Goal: Entertainment & Leisure: Consume media (video, audio)

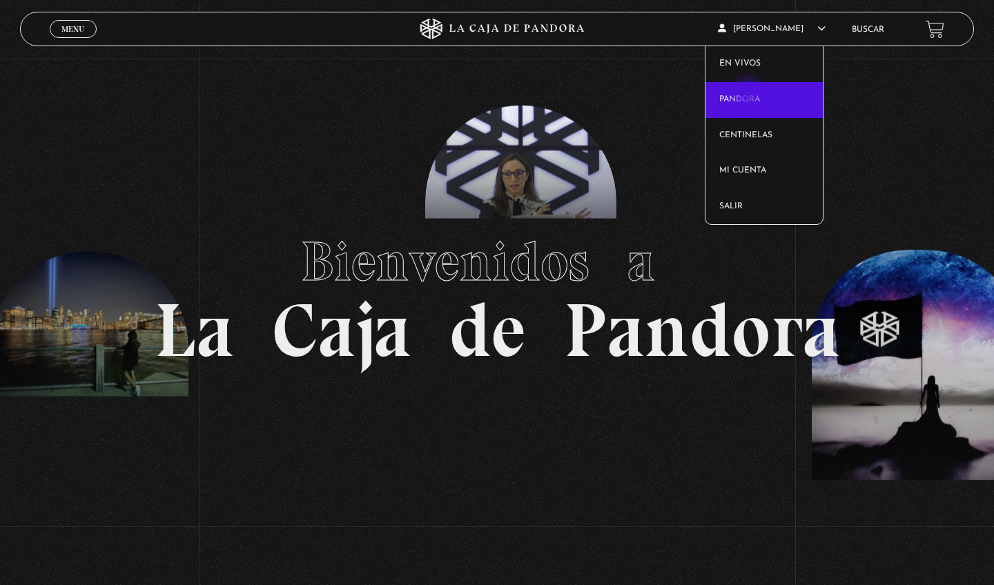
click at [750, 96] on link "Pandora" at bounding box center [764, 100] width 118 height 36
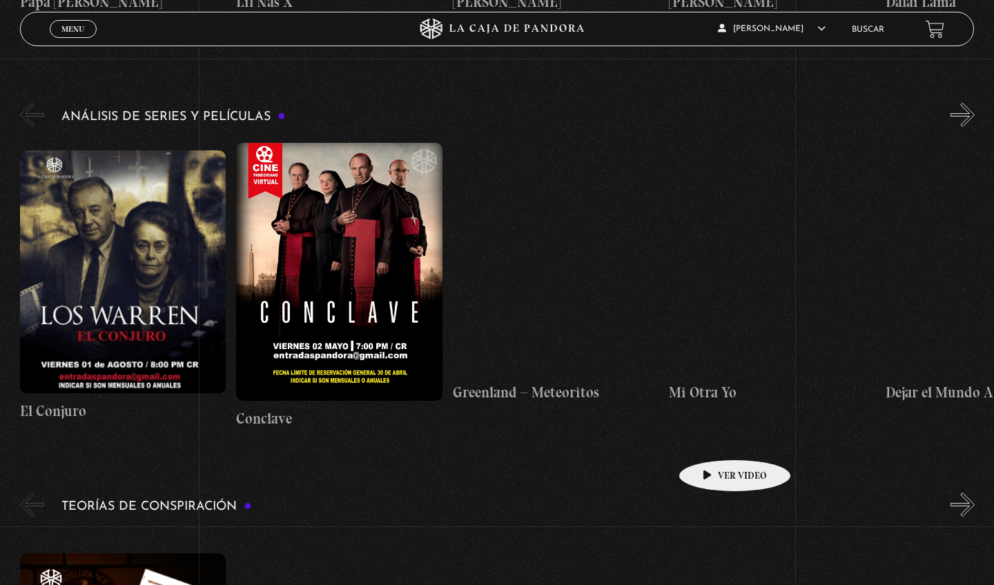
scroll to position [1775, 0]
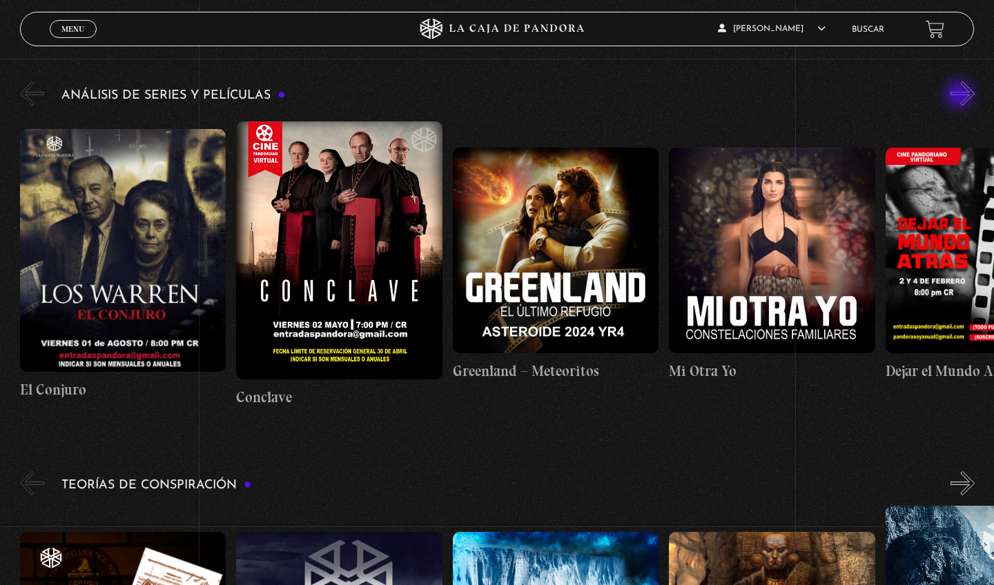
click at [961, 96] on button "»" at bounding box center [963, 93] width 24 height 24
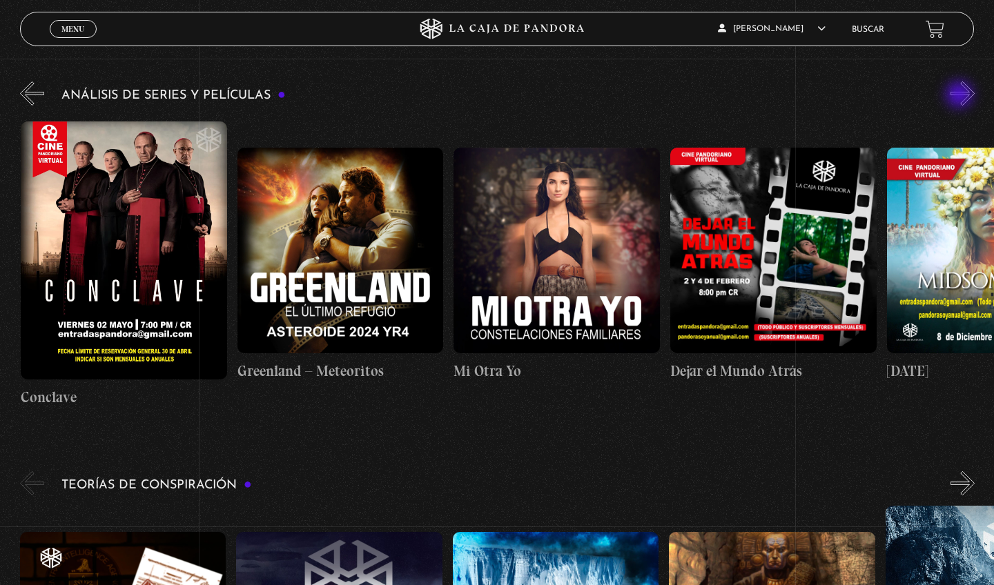
click at [961, 96] on button "»" at bounding box center [963, 93] width 24 height 24
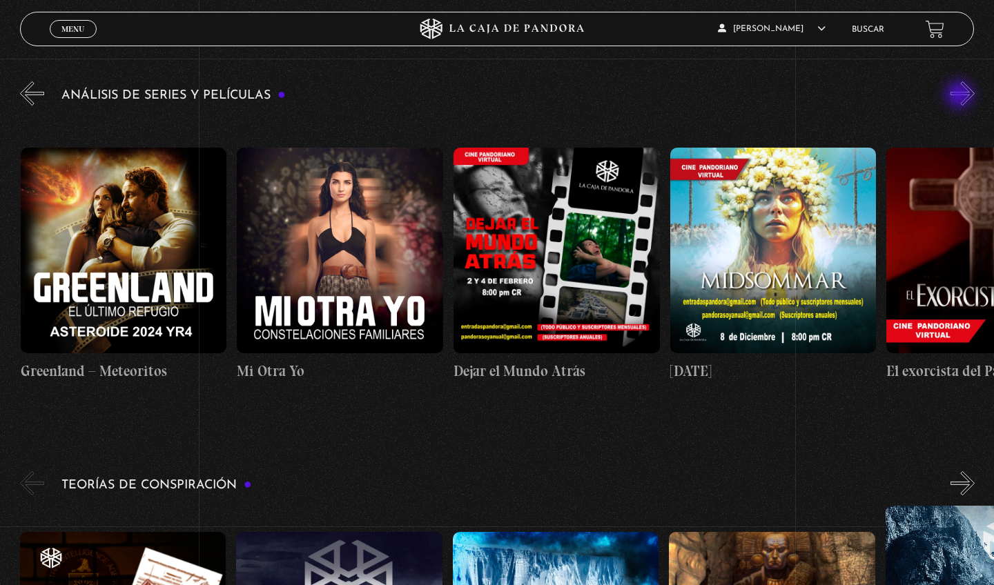
click at [961, 96] on button "»" at bounding box center [963, 93] width 24 height 24
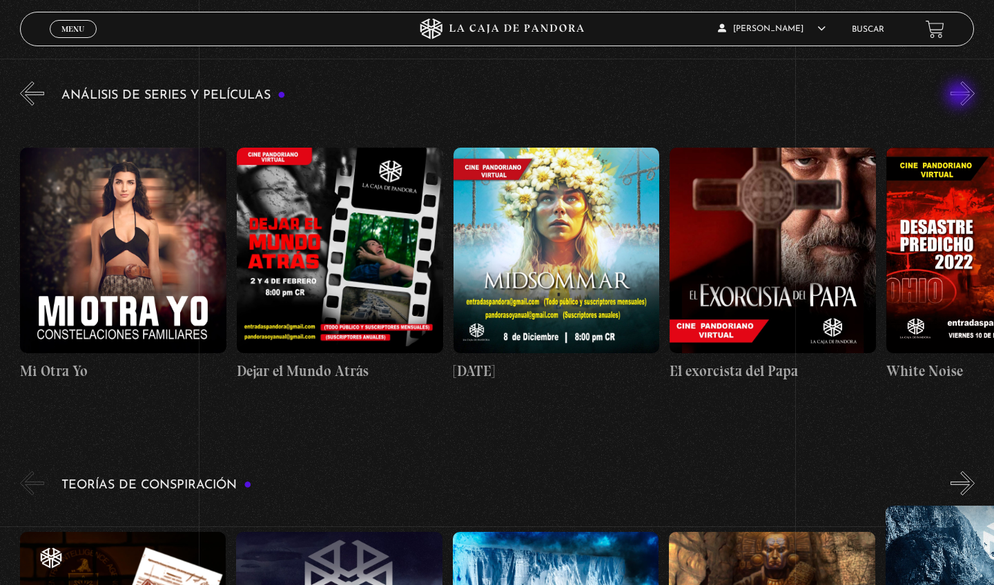
click at [961, 96] on button "»" at bounding box center [963, 93] width 24 height 24
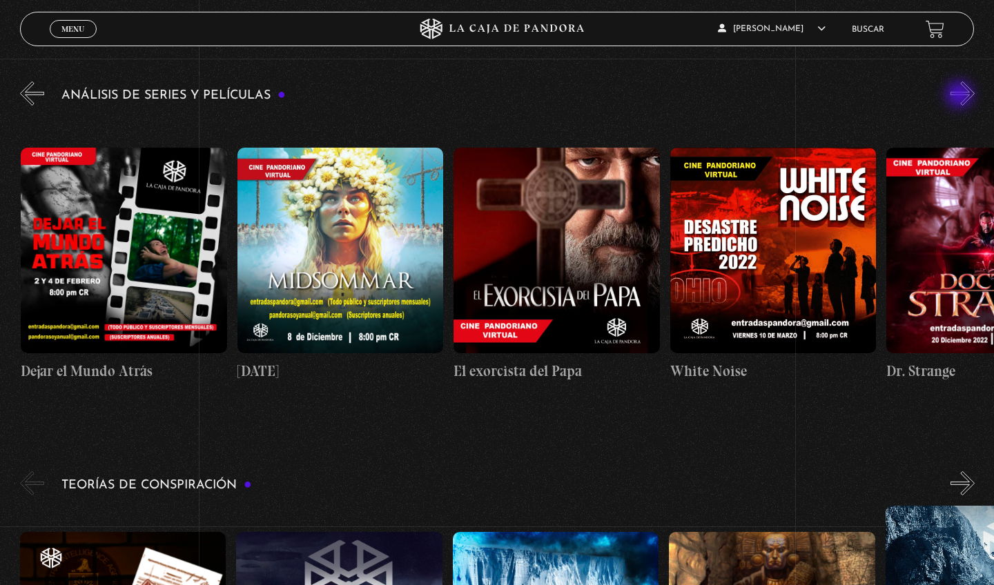
click at [961, 96] on button "»" at bounding box center [963, 93] width 24 height 24
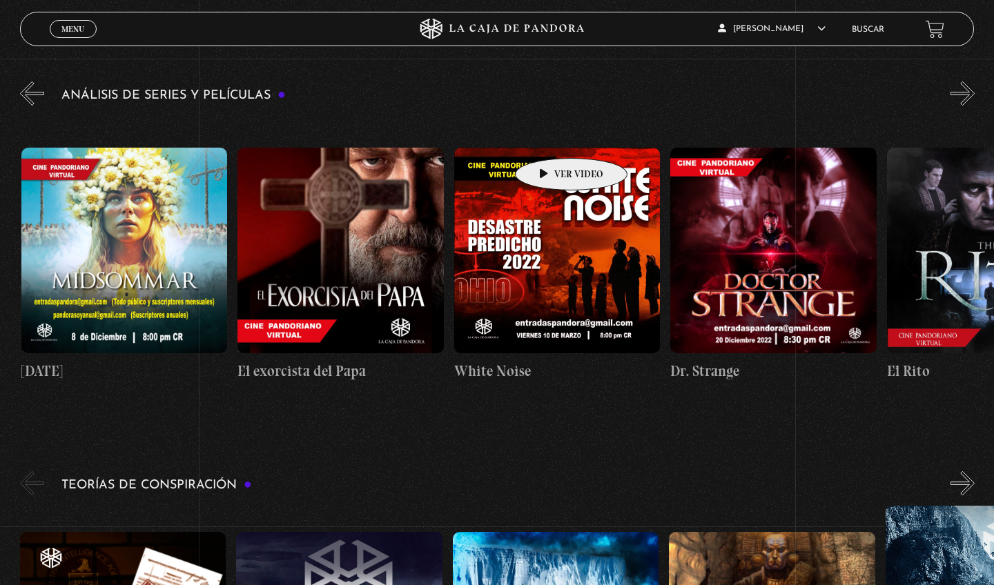
scroll to position [0, 1082]
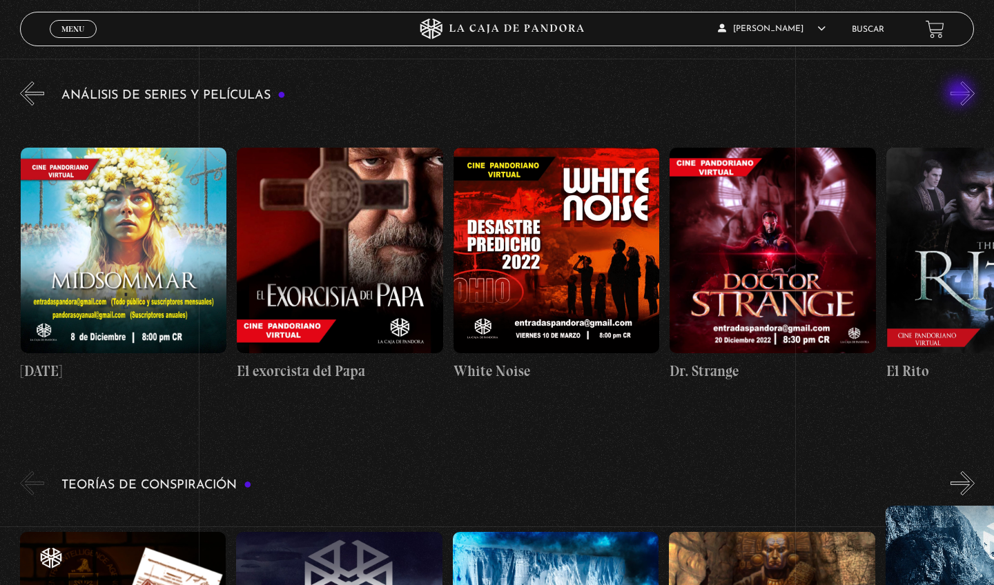
click at [961, 94] on button "»" at bounding box center [963, 93] width 24 height 24
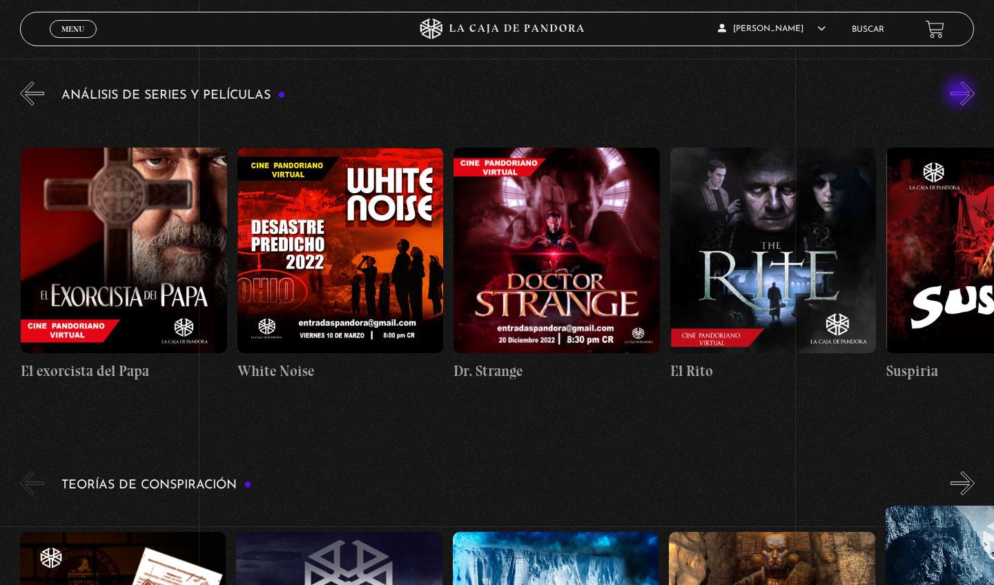
scroll to position [0, 1298]
click at [961, 94] on button "»" at bounding box center [963, 93] width 24 height 24
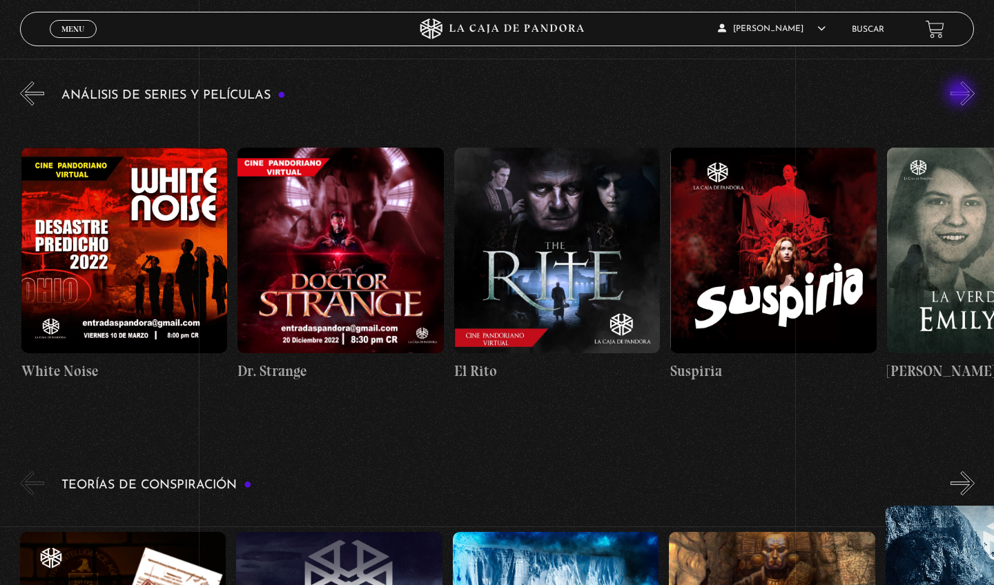
click at [961, 94] on button "»" at bounding box center [963, 93] width 24 height 24
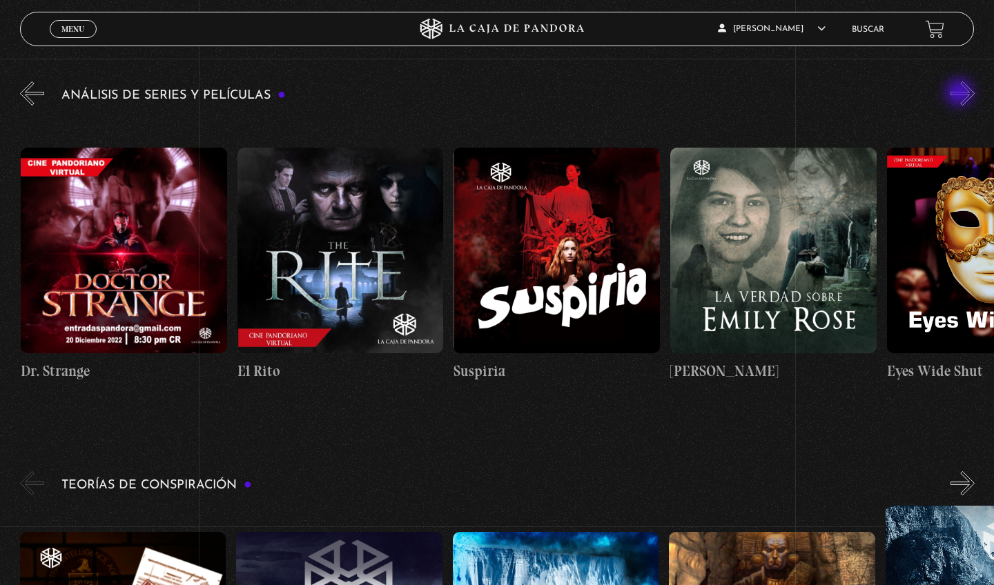
click at [961, 94] on button "»" at bounding box center [963, 93] width 24 height 24
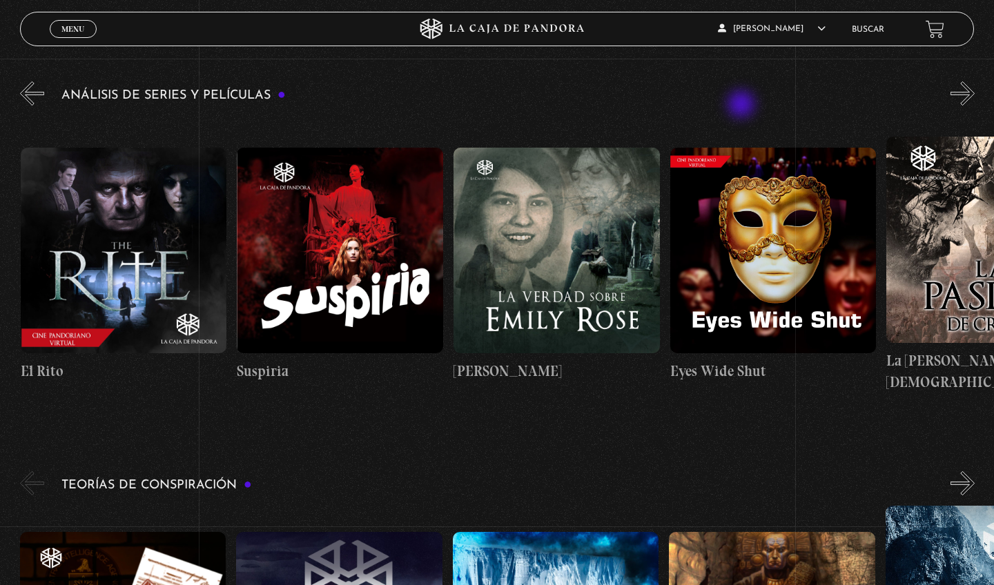
scroll to position [0, 1948]
click at [951, 93] on button "»" at bounding box center [963, 93] width 24 height 24
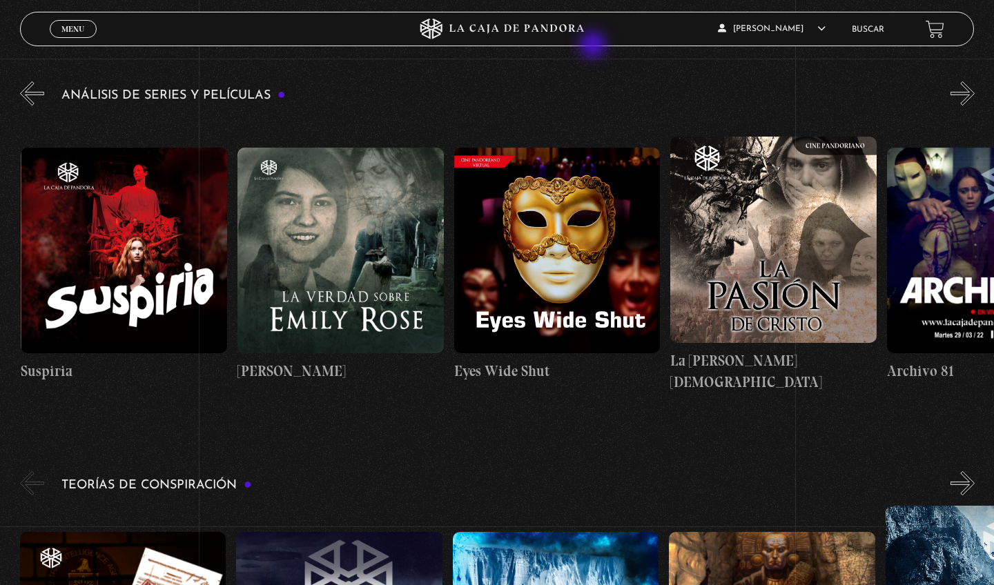
scroll to position [0, 2164]
click at [40, 100] on button "«" at bounding box center [32, 93] width 24 height 24
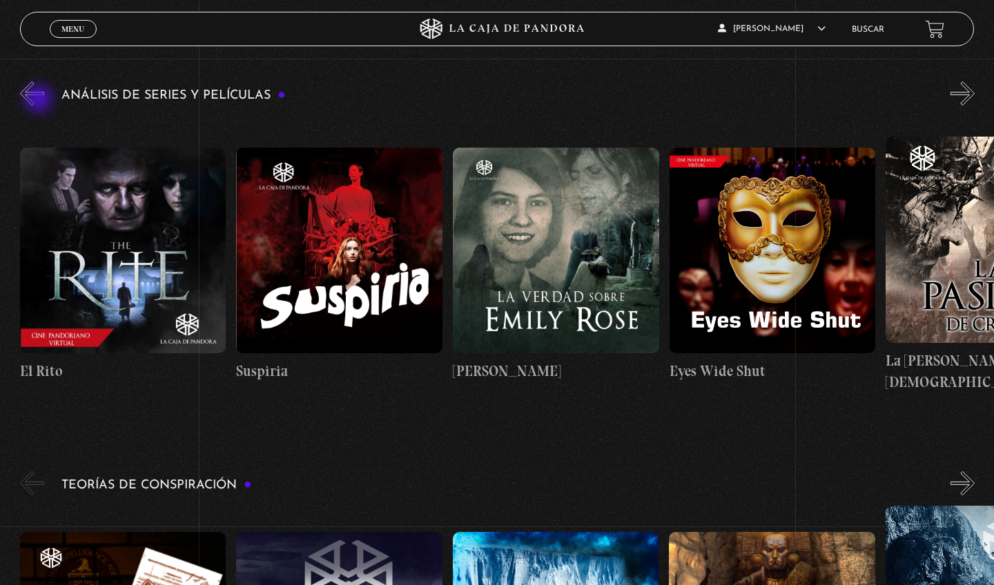
click at [40, 100] on button "«" at bounding box center [32, 93] width 24 height 24
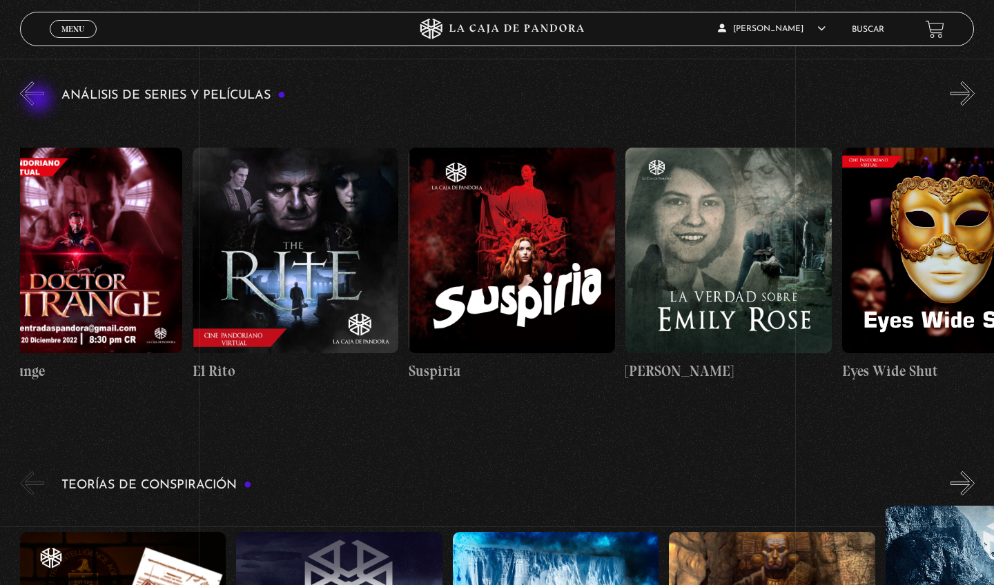
click at [40, 100] on button "«" at bounding box center [32, 93] width 24 height 24
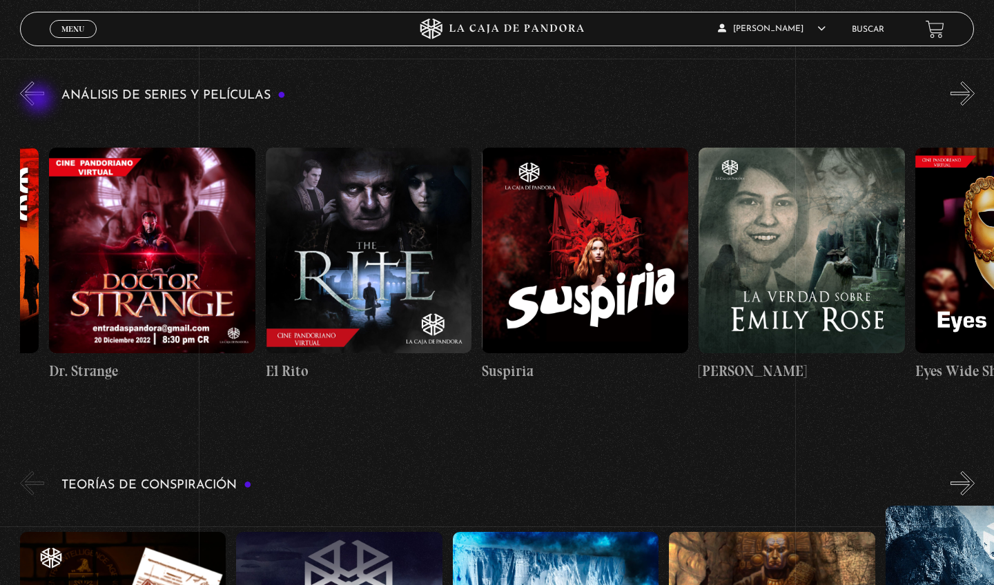
click at [40, 100] on button "«" at bounding box center [32, 93] width 24 height 24
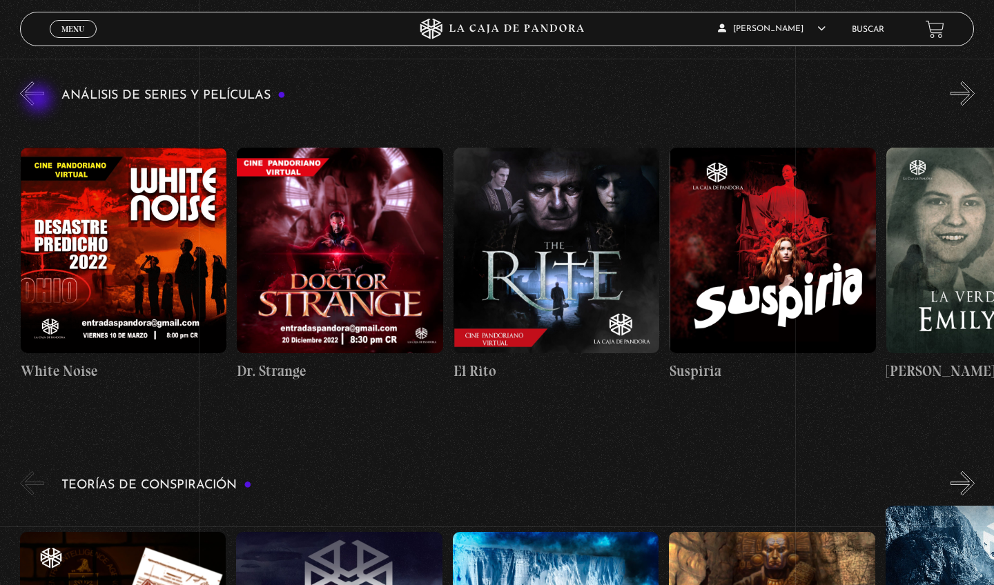
click at [40, 100] on button "«" at bounding box center [32, 93] width 24 height 24
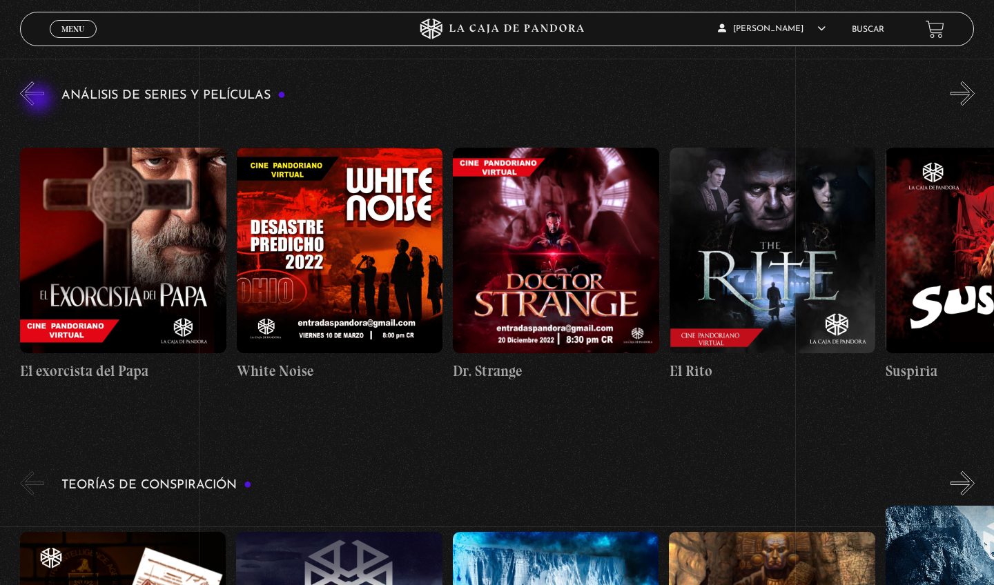
click at [40, 100] on button "«" at bounding box center [32, 93] width 24 height 24
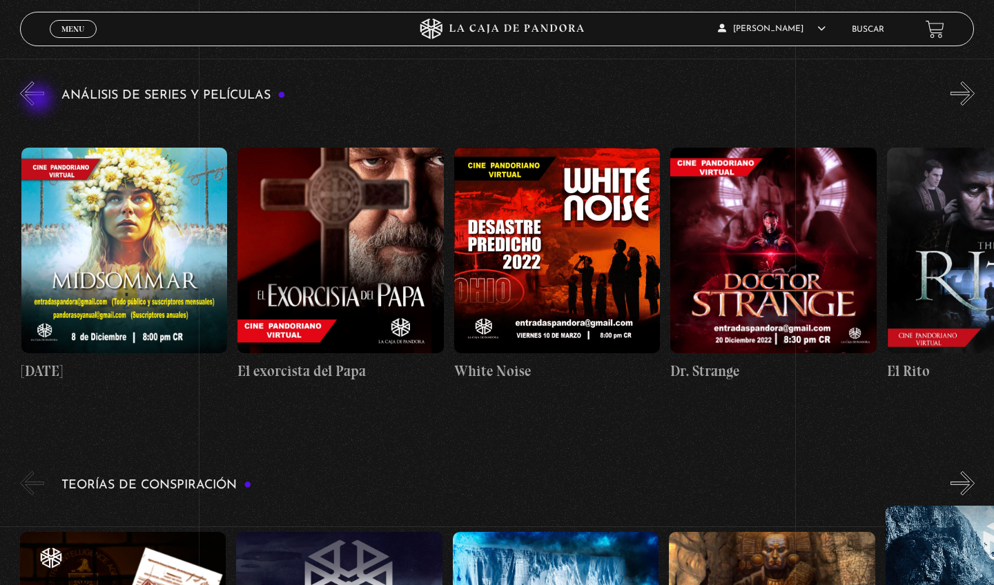
click at [40, 100] on button "«" at bounding box center [32, 93] width 24 height 24
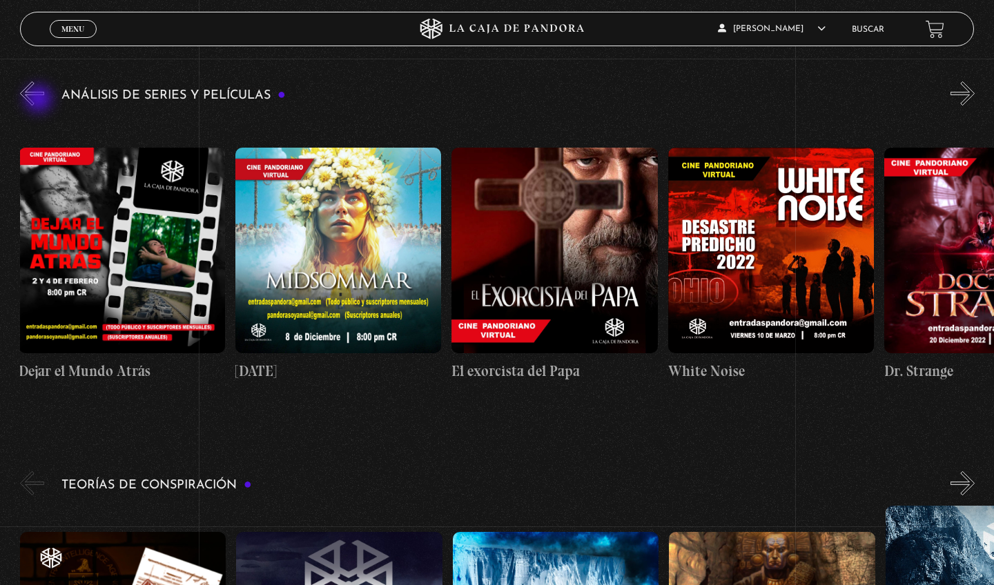
click at [40, 100] on button "«" at bounding box center [32, 93] width 24 height 24
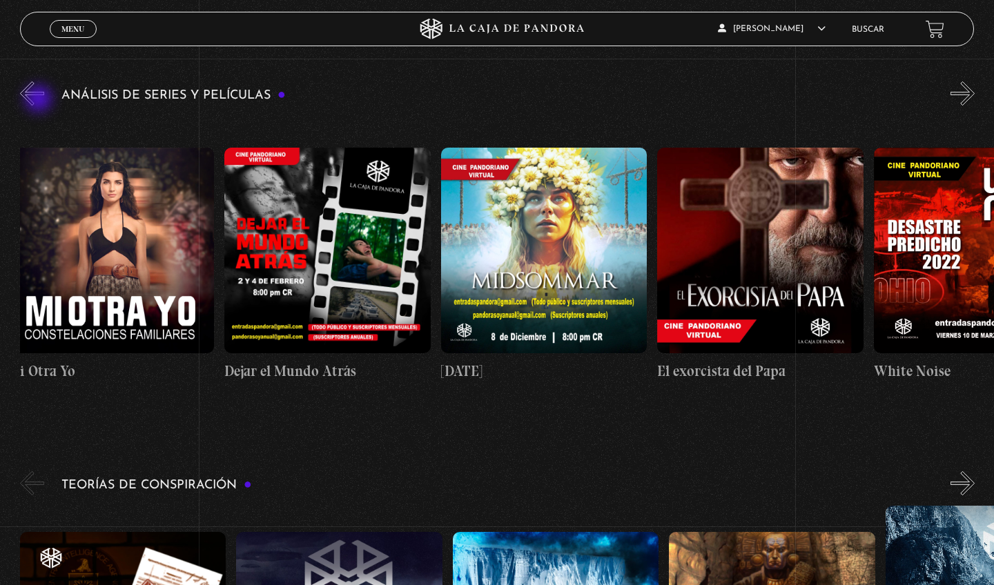
scroll to position [0, 649]
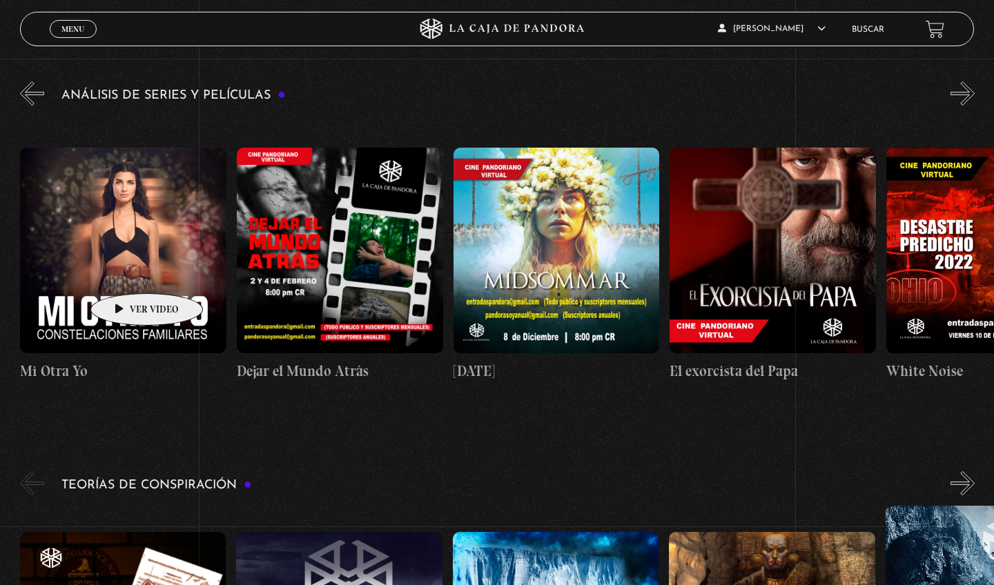
click at [125, 273] on figure at bounding box center [123, 251] width 206 height 206
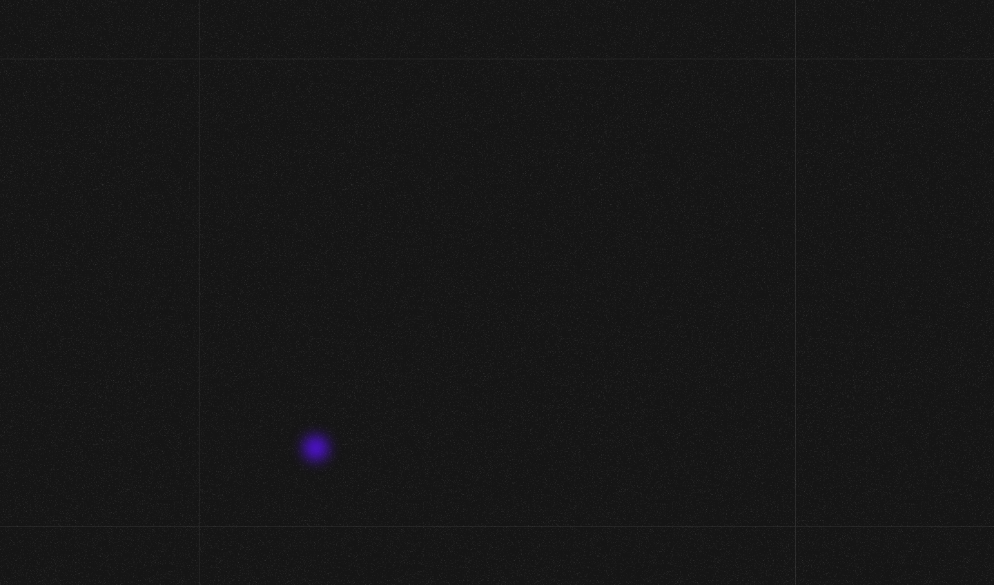
scroll to position [94, 0]
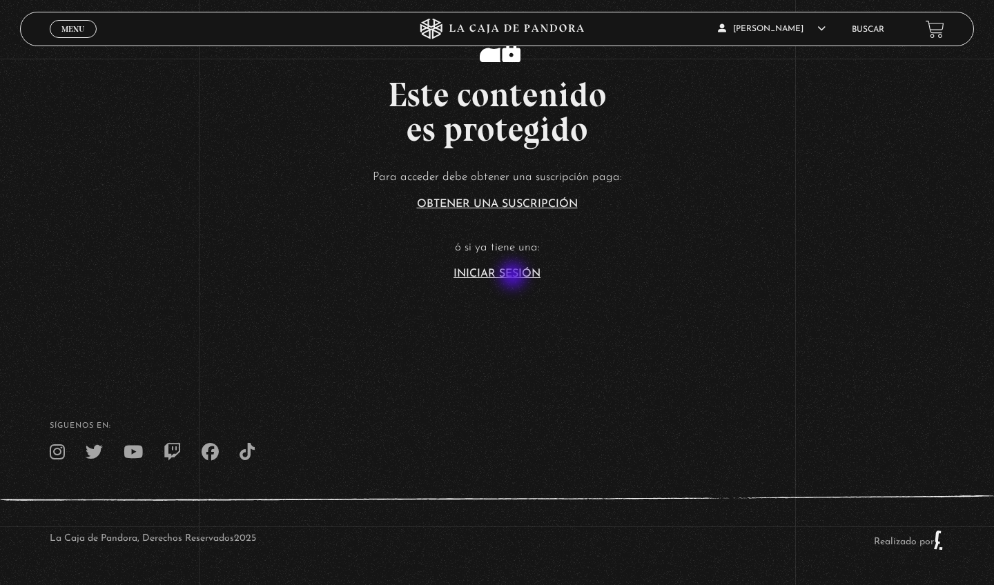
click at [514, 277] on link "Iniciar Sesión" at bounding box center [497, 274] width 87 height 11
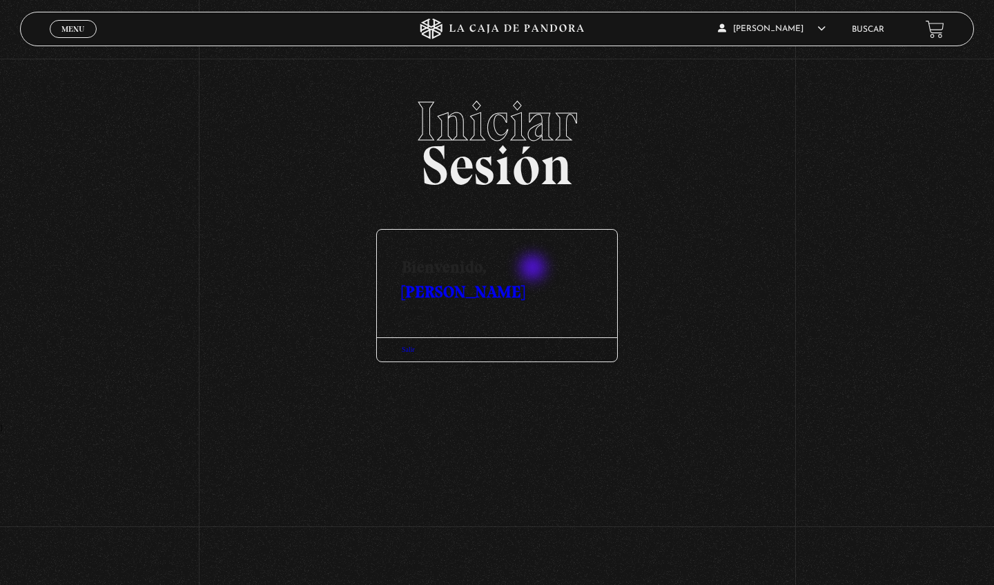
click at [525, 282] on link "[PERSON_NAME]" at bounding box center [463, 292] width 123 height 20
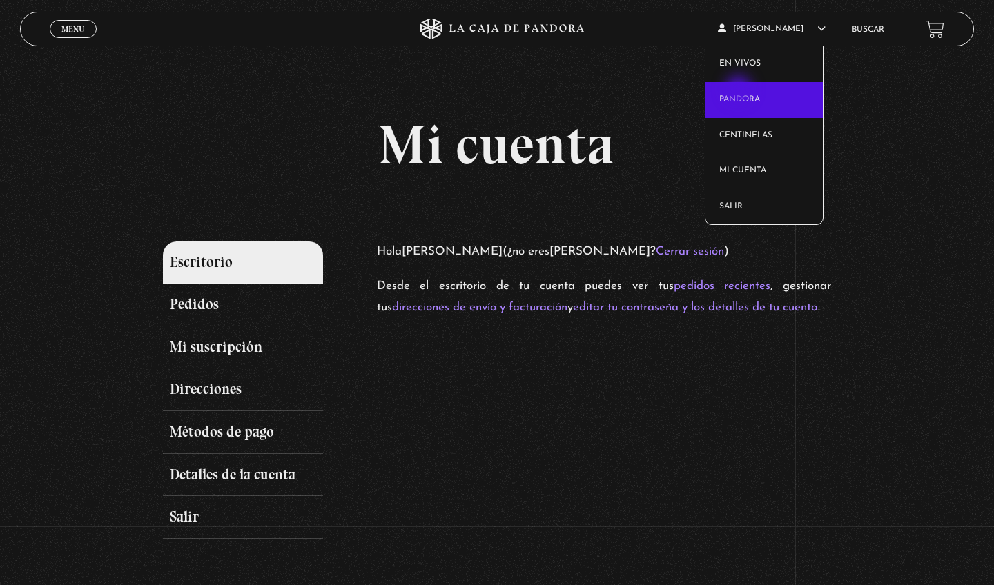
click at [740, 90] on link "Pandora" at bounding box center [764, 100] width 118 height 36
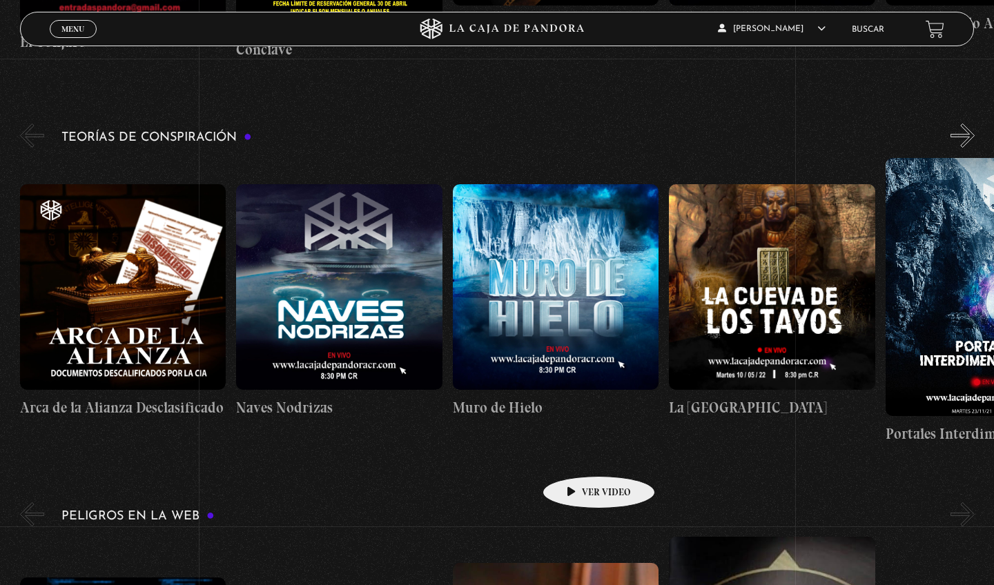
scroll to position [2123, 0]
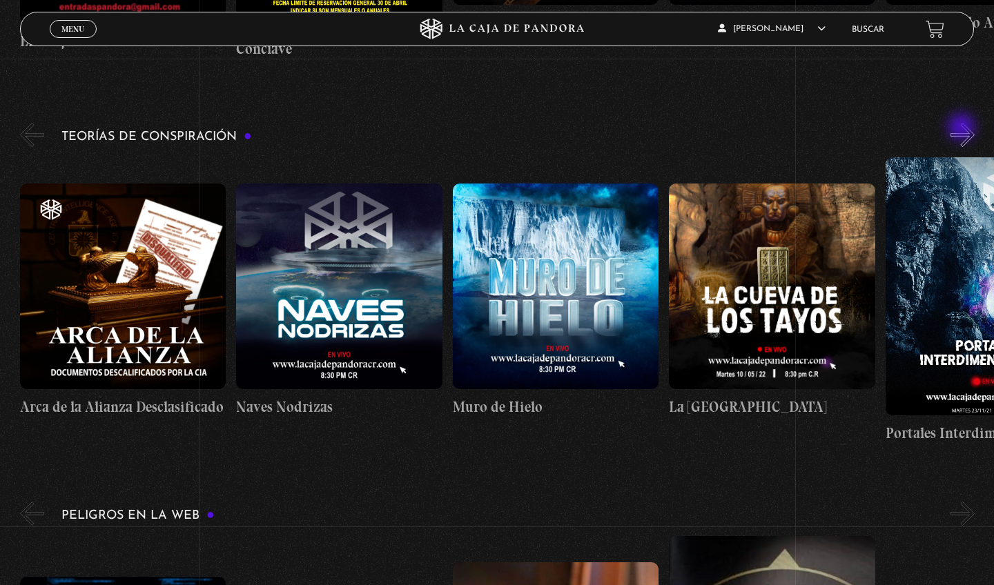
click at [963, 128] on button "»" at bounding box center [963, 135] width 24 height 24
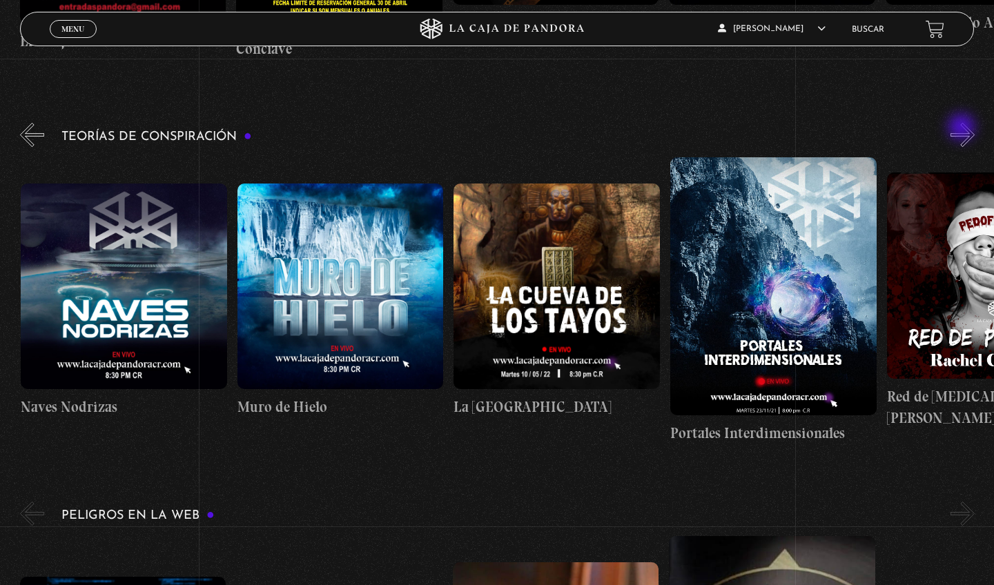
click at [963, 128] on button "»" at bounding box center [963, 135] width 24 height 24
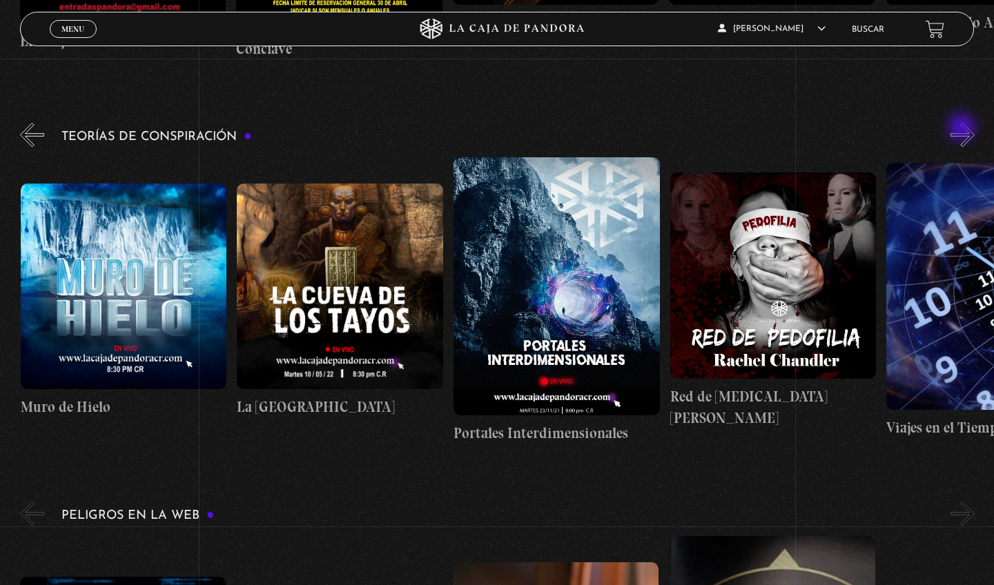
click at [963, 128] on button "»" at bounding box center [963, 135] width 24 height 24
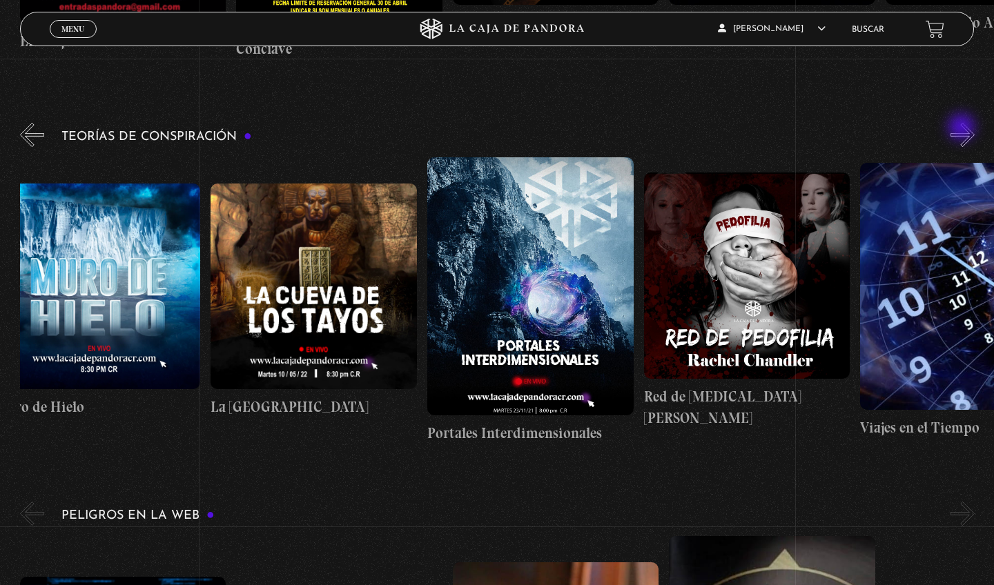
scroll to position [0, 541]
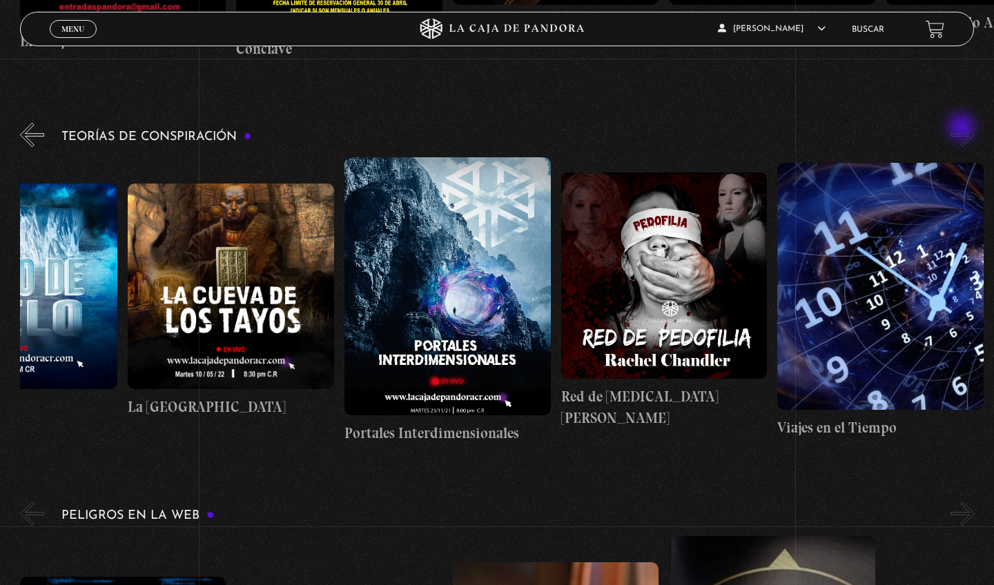
click at [963, 128] on button "»" at bounding box center [963, 135] width 24 height 24
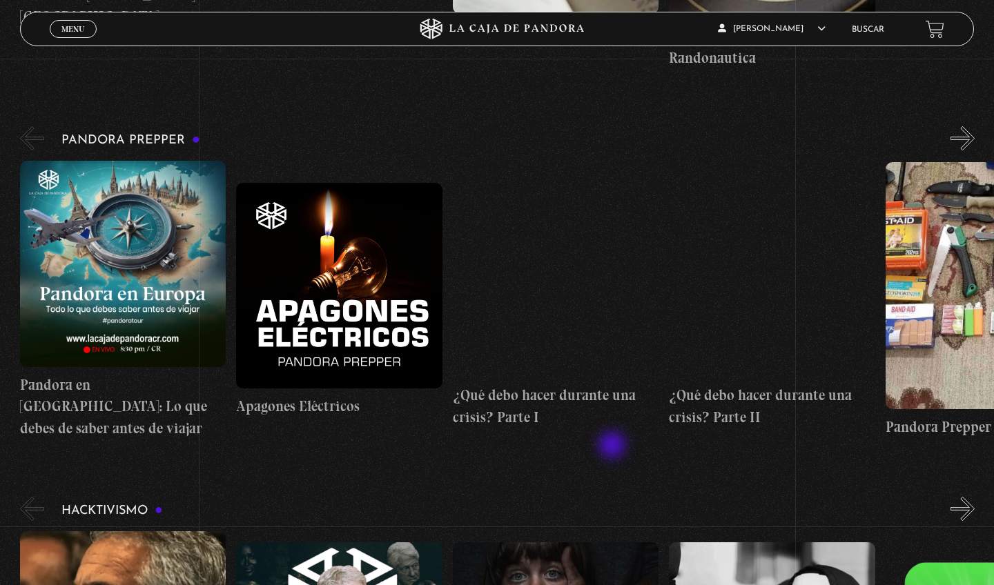
scroll to position [2974, 0]
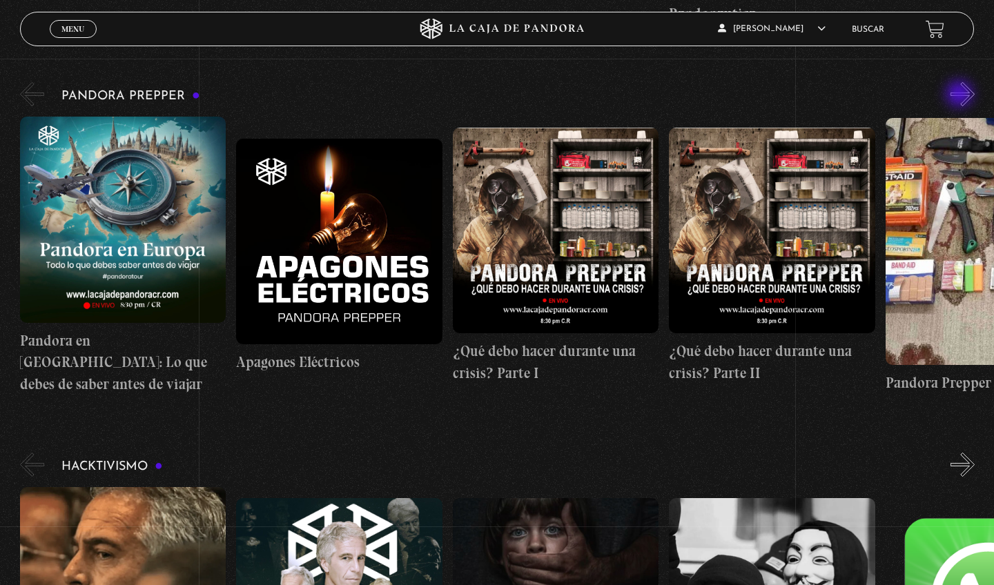
click at [961, 95] on button "»" at bounding box center [963, 94] width 24 height 24
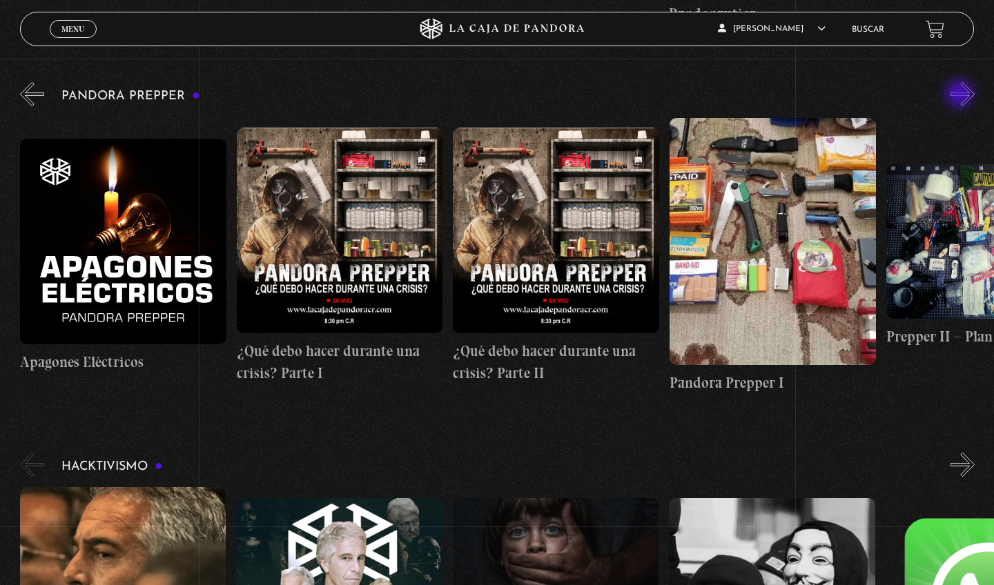
click at [961, 95] on button "»" at bounding box center [963, 94] width 24 height 24
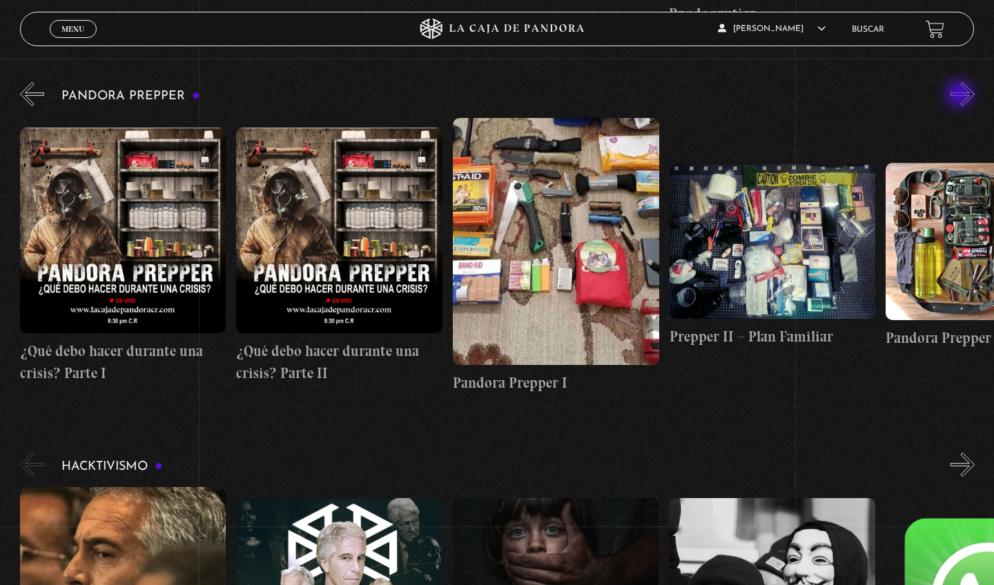
click at [961, 95] on button "»" at bounding box center [963, 94] width 24 height 24
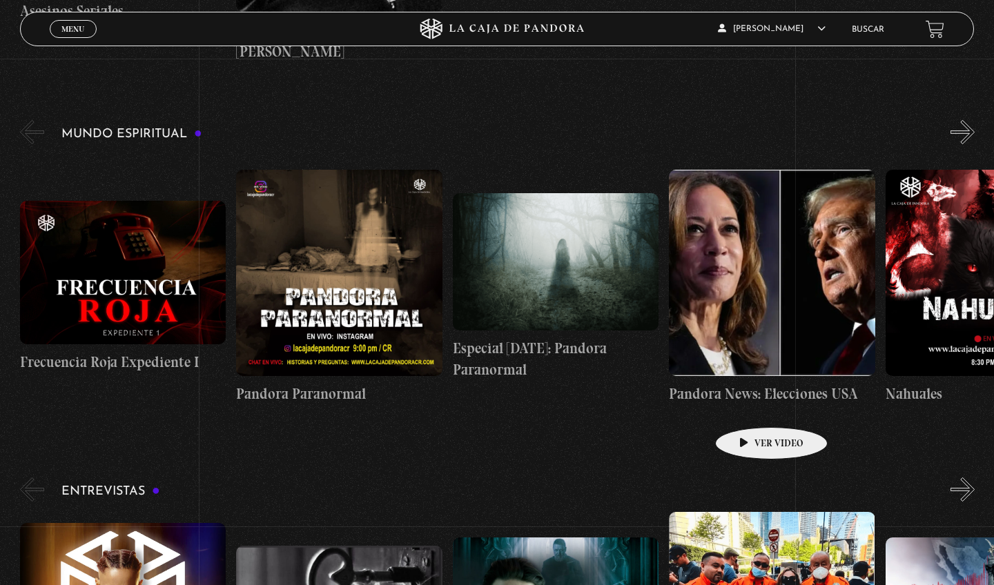
scroll to position [4010, 0]
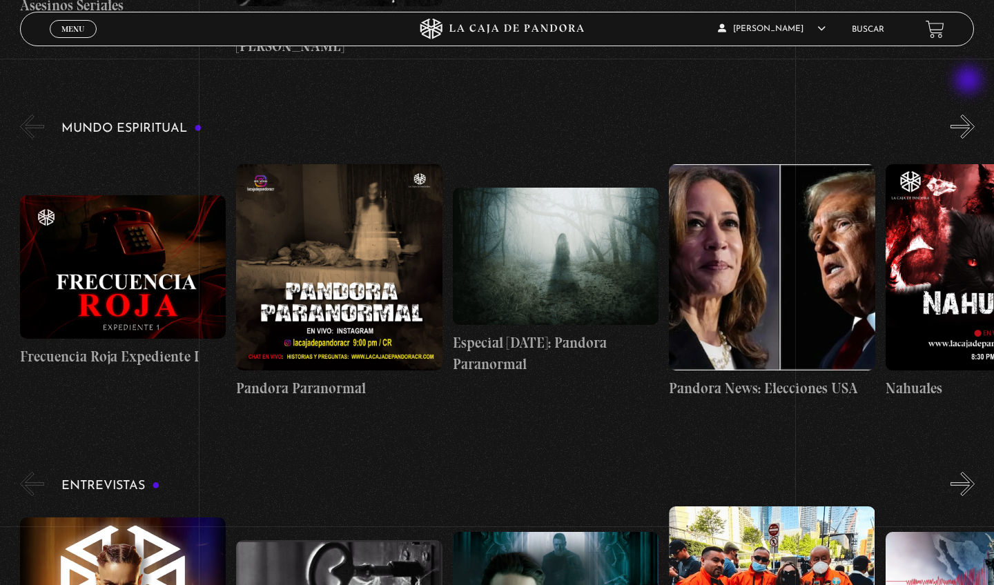
click at [970, 115] on button "»" at bounding box center [963, 127] width 24 height 24
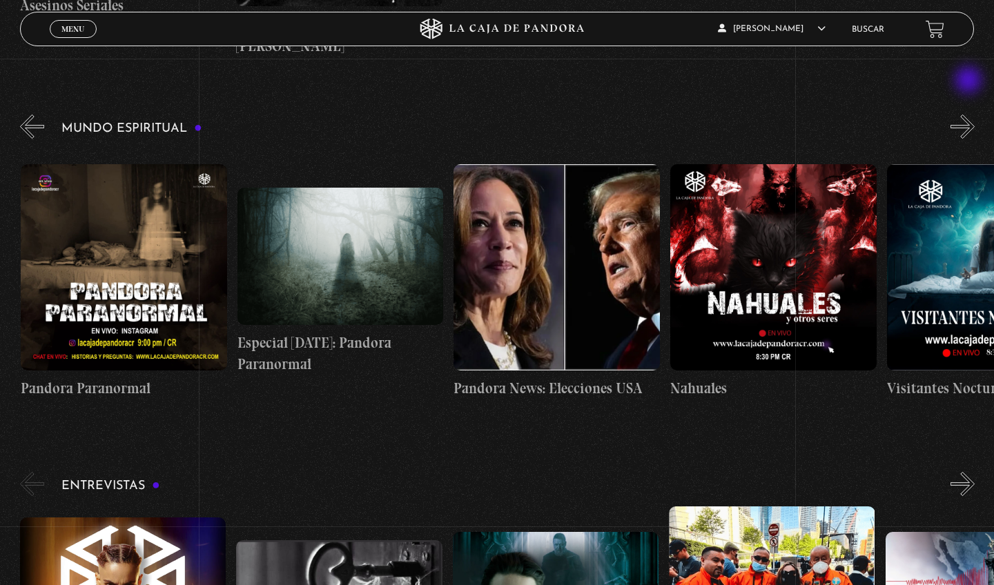
click at [970, 115] on button "»" at bounding box center [963, 127] width 24 height 24
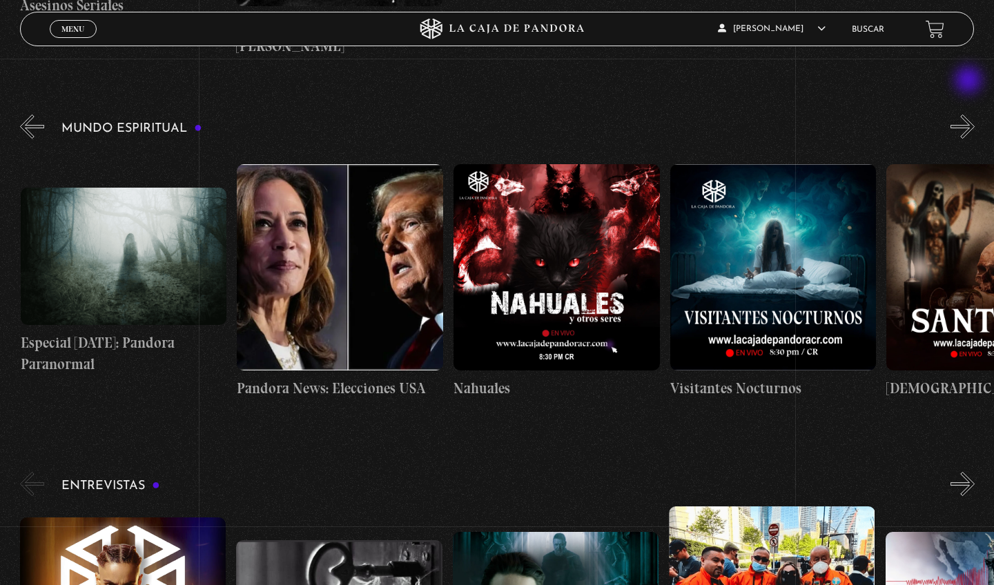
click at [970, 115] on button "»" at bounding box center [963, 127] width 24 height 24
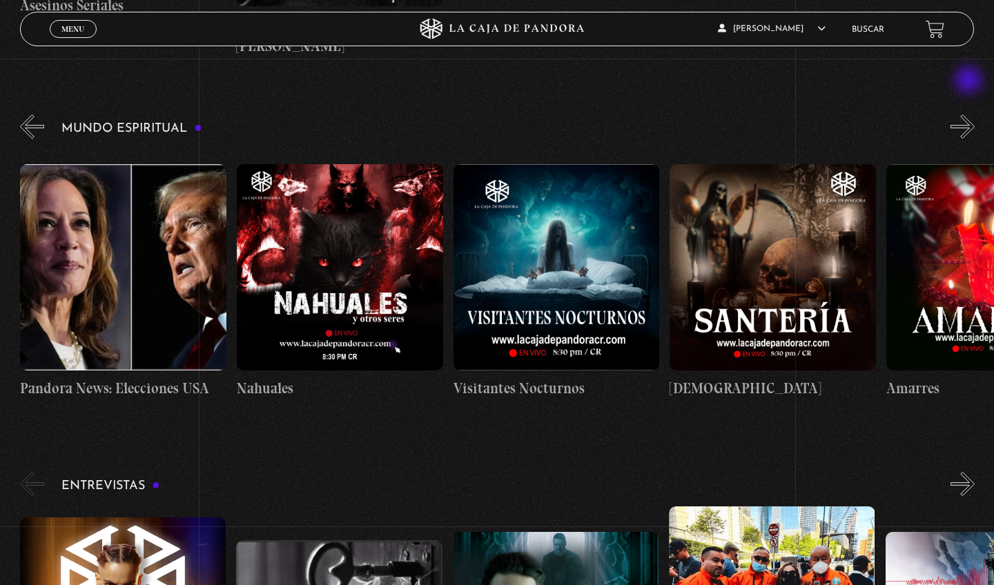
click at [970, 115] on button "»" at bounding box center [963, 127] width 24 height 24
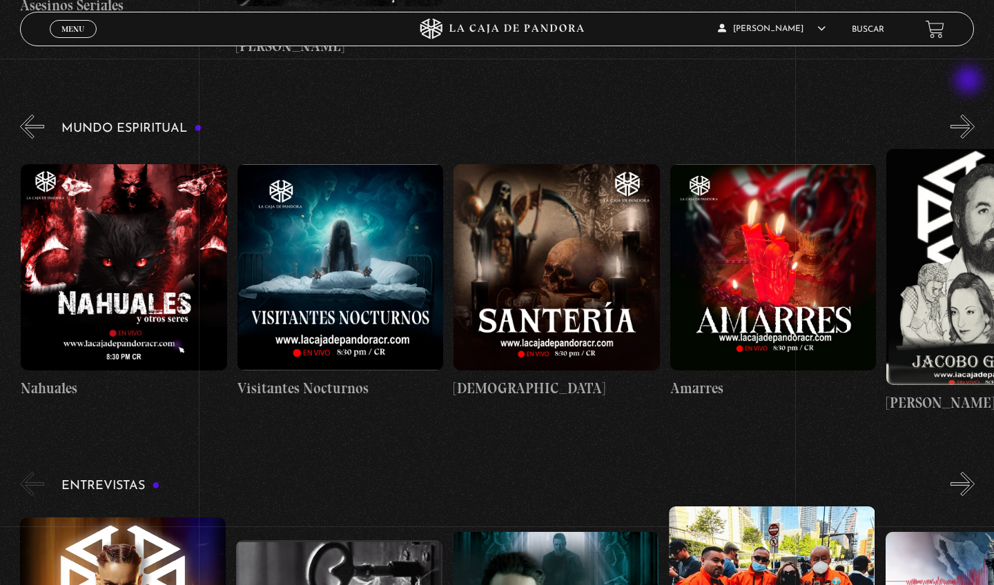
click at [970, 115] on button "»" at bounding box center [963, 127] width 24 height 24
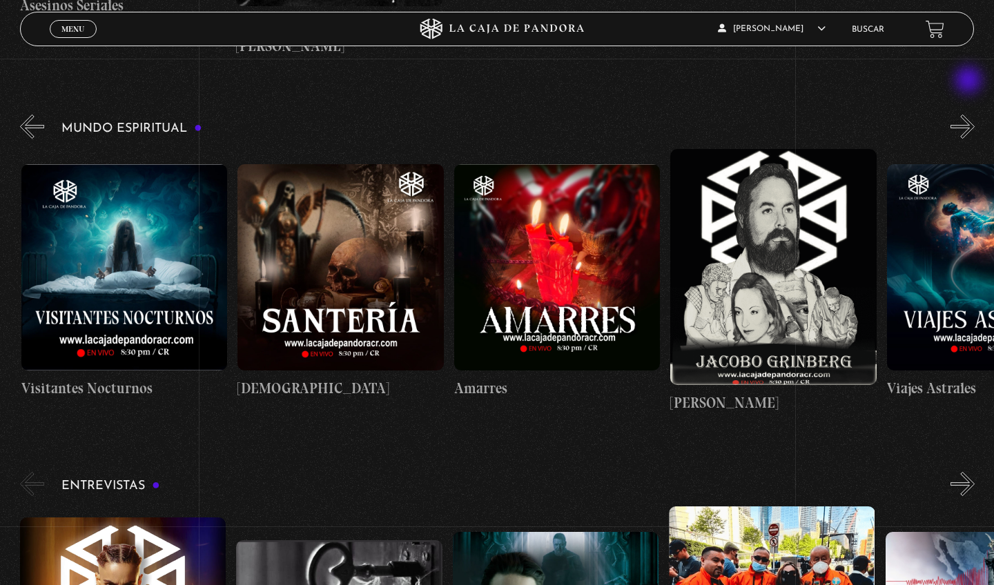
click at [970, 115] on button "»" at bounding box center [963, 127] width 24 height 24
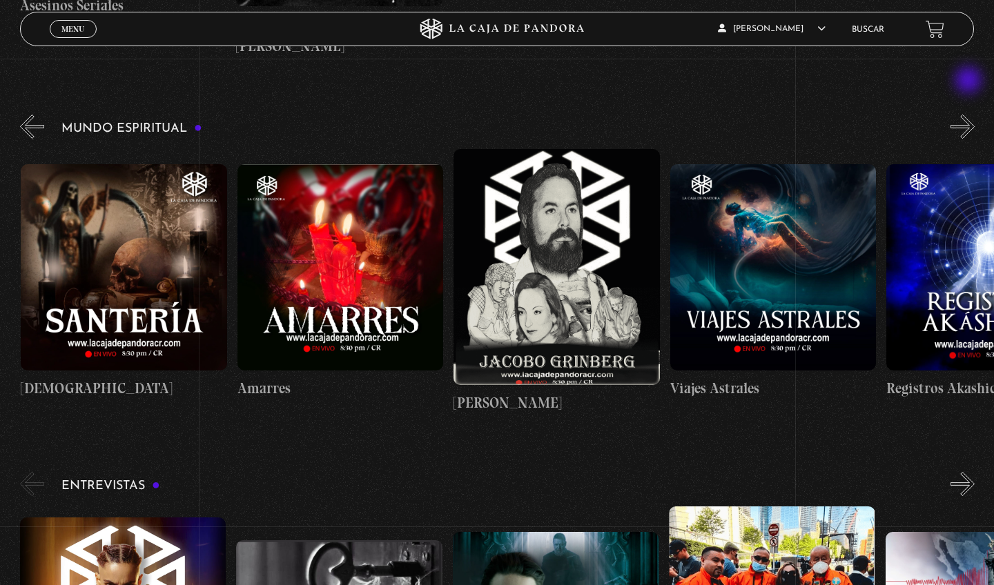
click at [970, 115] on button "»" at bounding box center [963, 127] width 24 height 24
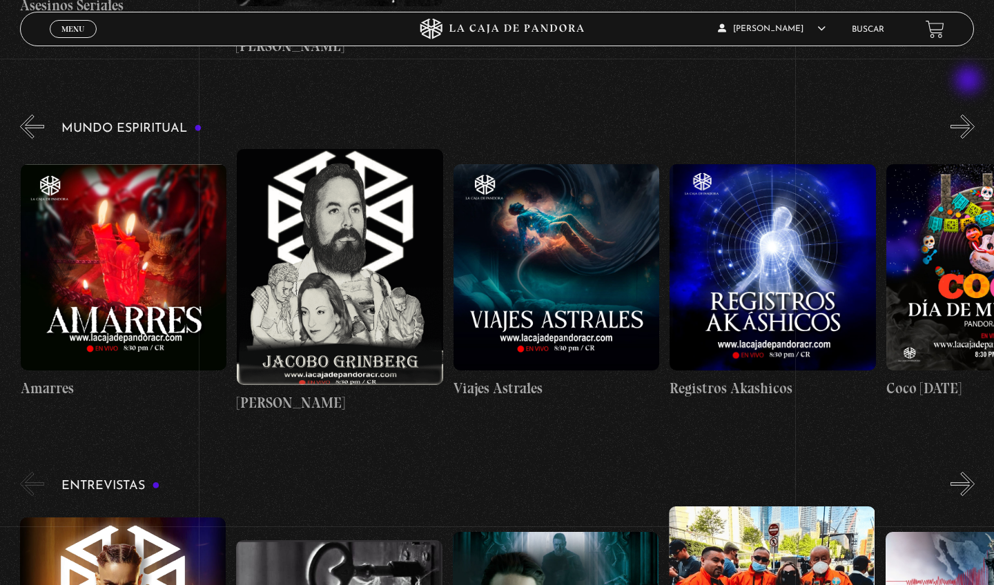
click at [970, 115] on button "»" at bounding box center [963, 127] width 24 height 24
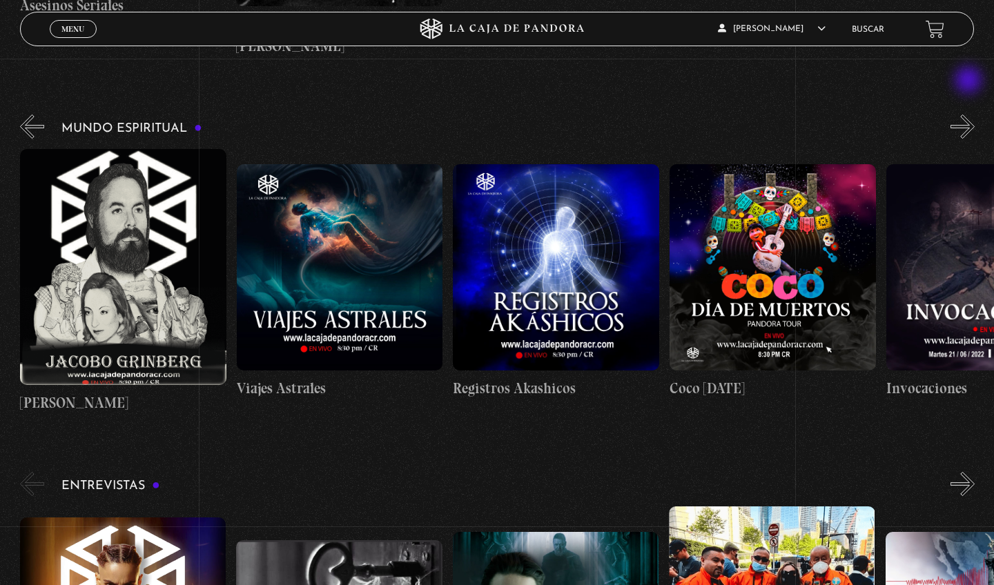
click at [970, 115] on button "»" at bounding box center [963, 127] width 24 height 24
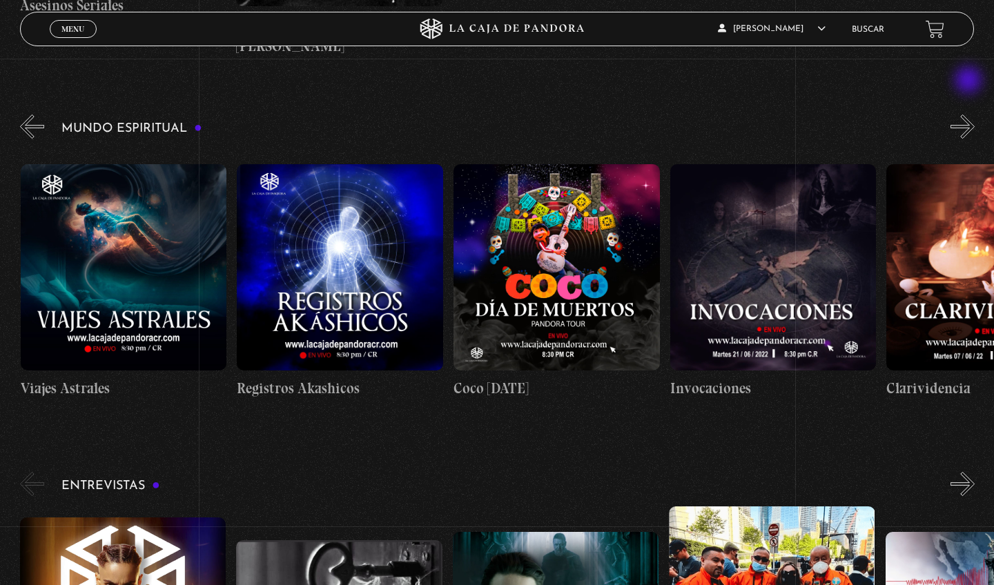
scroll to position [0, 1948]
click at [168, 249] on figure at bounding box center [123, 267] width 206 height 206
